Goal: Information Seeking & Learning: Learn about a topic

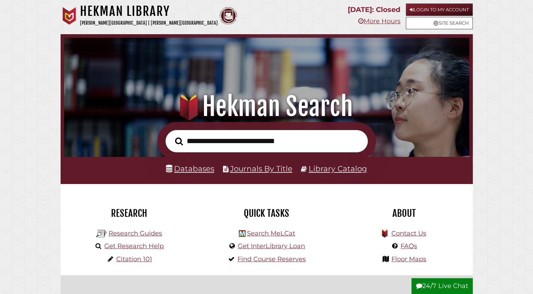
scroll to position [134, 402]
click at [432, 7] on link "Login to My Account" at bounding box center [439, 10] width 67 height 12
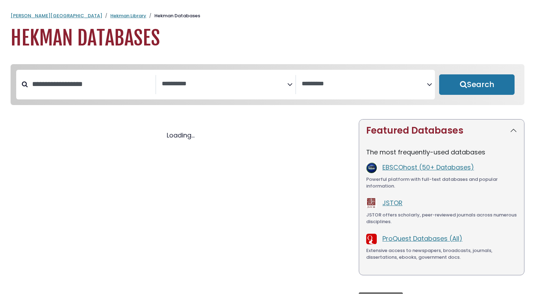
select select "Database Subject Filter"
select select "Database Vendors Filter"
select select "Database Subject Filter"
select select "Database Vendors Filter"
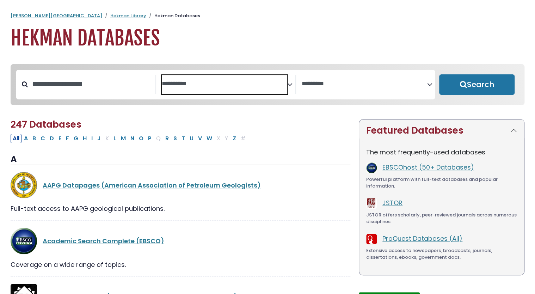
click at [223, 82] on textarea "Search" at bounding box center [224, 83] width 125 height 7
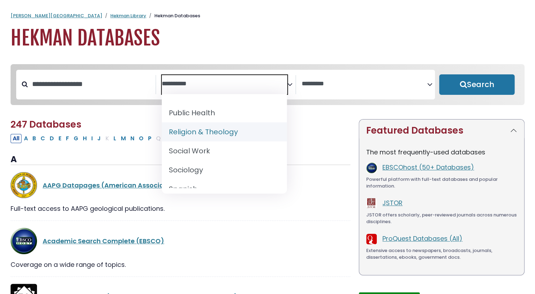
scroll to position [664, 0]
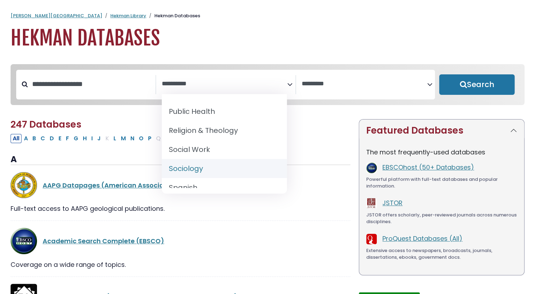
select select "*****"
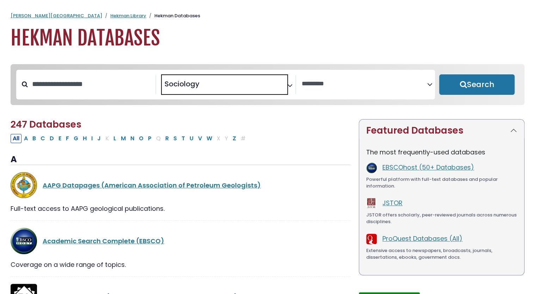
scroll to position [335, 0]
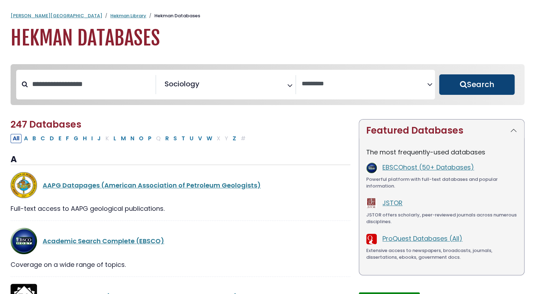
click at [474, 83] on button "Search" at bounding box center [476, 84] width 75 height 20
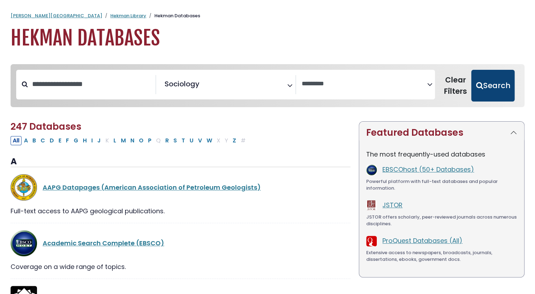
select select "Database Vendors Filter"
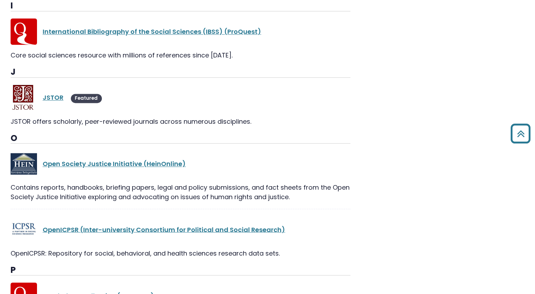
scroll to position [452, 0]
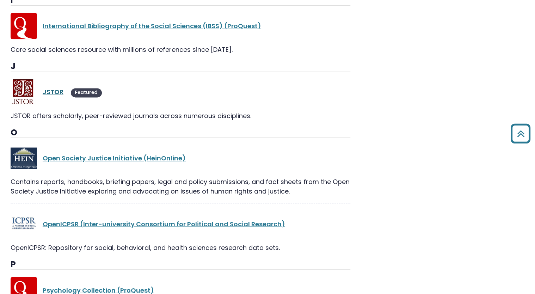
click at [53, 90] on link "JSTOR" at bounding box center [53, 91] width 21 height 9
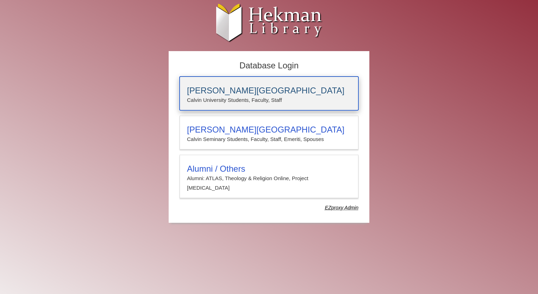
click at [243, 96] on p "Calvin University Students, Faculty, Staff" at bounding box center [269, 100] width 164 height 9
